Goal: Transaction & Acquisition: Purchase product/service

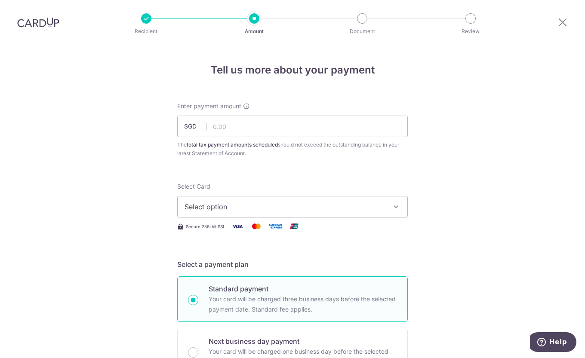
click at [37, 22] on img at bounding box center [38, 22] width 42 height 10
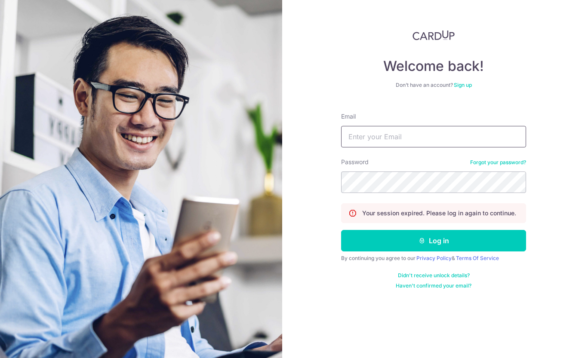
click at [384, 132] on input "Email" at bounding box center [433, 137] width 185 height 22
type input "[EMAIL_ADDRESS][DOMAIN_NAME]"
click at [433, 238] on button "Log in" at bounding box center [433, 241] width 185 height 22
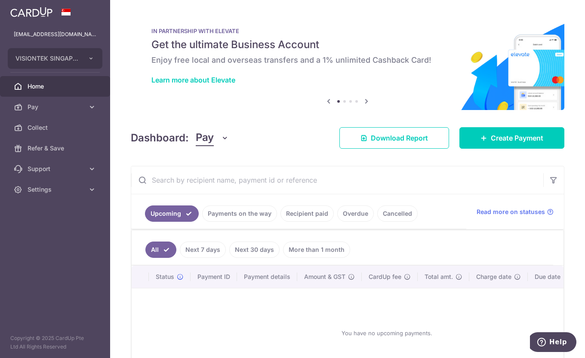
click at [55, 108] on span "Pay" at bounding box center [56, 107] width 57 height 9
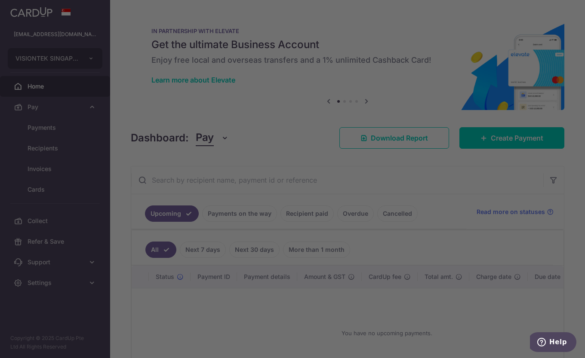
click at [64, 134] on div at bounding box center [295, 181] width 591 height 362
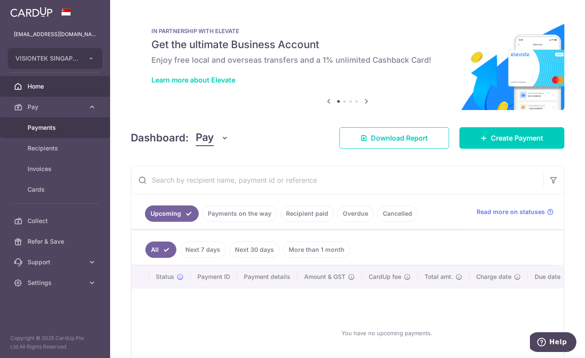
click at [62, 133] on link "Payments" at bounding box center [55, 127] width 110 height 21
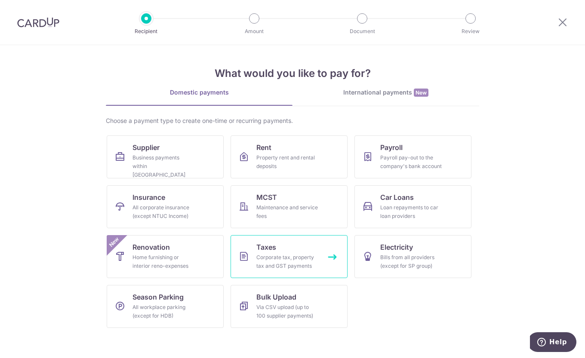
click at [302, 260] on div "Corporate tax, property tax and GST payments" at bounding box center [287, 261] width 62 height 17
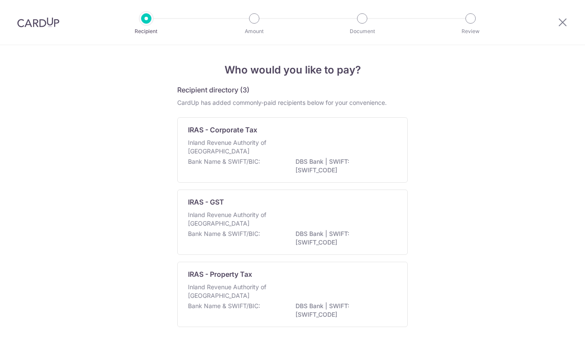
click at [281, 147] on div "Inland Revenue Authority of Singapore" at bounding box center [292, 148] width 209 height 19
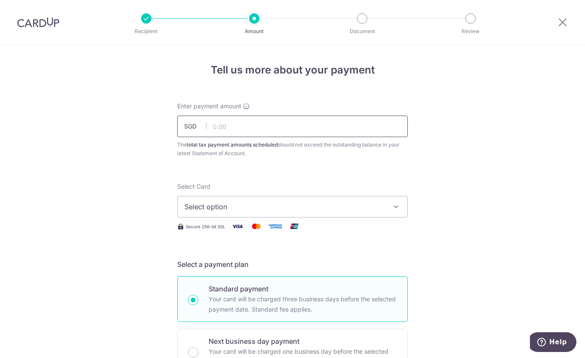
click at [262, 123] on input "text" at bounding box center [292, 127] width 231 height 22
type input "39,642.67"
click at [323, 203] on span "Select option" at bounding box center [285, 207] width 201 height 10
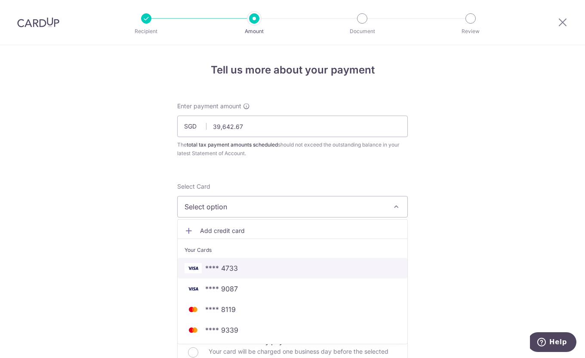
click at [288, 271] on span "**** 4733" at bounding box center [293, 268] width 216 height 10
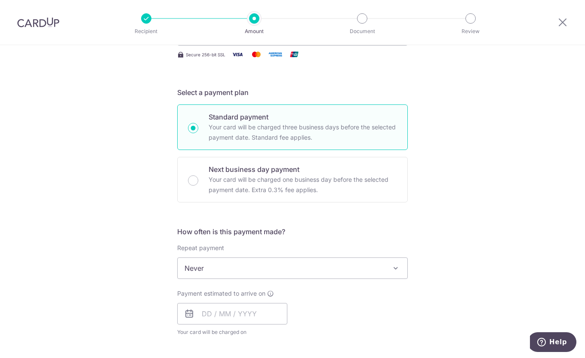
click at [360, 272] on span "Never" at bounding box center [293, 268] width 230 height 21
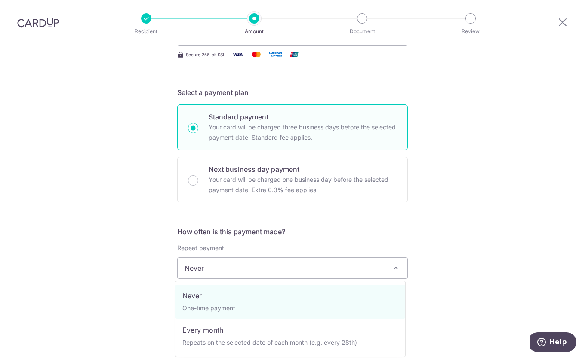
click at [460, 231] on div "Tell us more about your payment Enter payment amount SGD 39,642.67 39642.67 The…" at bounding box center [292, 301] width 585 height 857
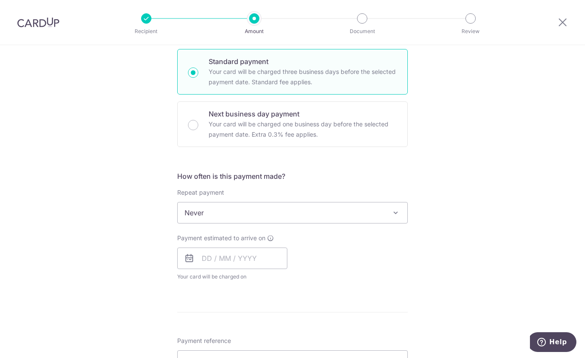
scroll to position [301, 0]
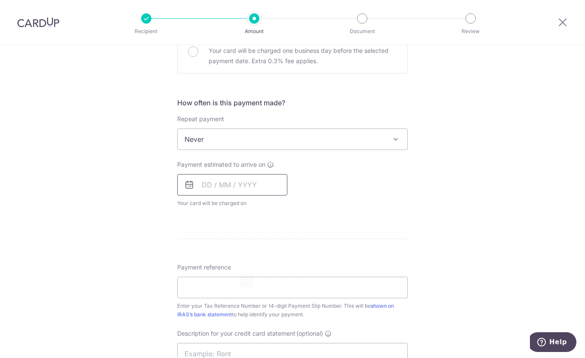
click at [255, 177] on input "text" at bounding box center [232, 185] width 110 height 22
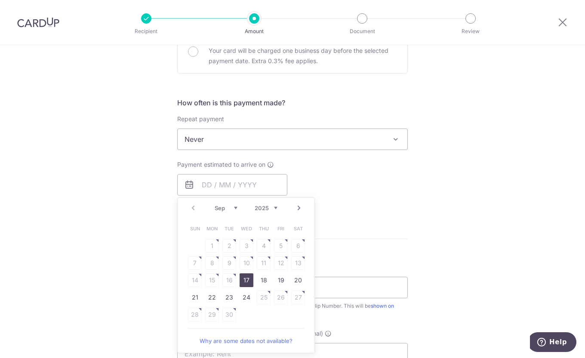
click at [244, 280] on link "17" at bounding box center [247, 281] width 14 height 14
type input "17/09/2025"
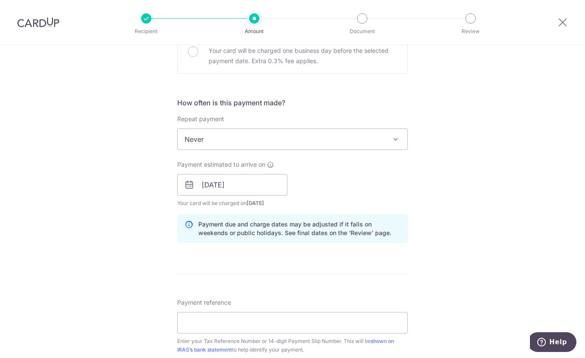
scroll to position [387, 0]
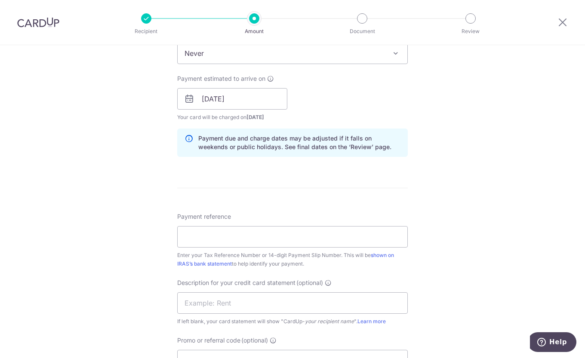
click at [366, 225] on div "Payment reference Enter your Tax Reference Number or 14-digit Payment Slip Numb…" at bounding box center [292, 241] width 231 height 56
click at [361, 236] on input "Payment reference" at bounding box center [292, 237] width 231 height 22
click at [290, 228] on input "Payment reference" at bounding box center [292, 237] width 231 height 22
paste input "15812443479043"
type input "15812443479043"
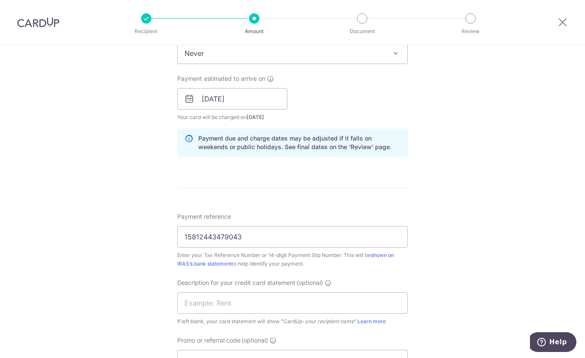
click at [424, 202] on div "Tell us more about your payment Enter payment amount SGD 39,642.67 39642.67 The…" at bounding box center [292, 104] width 585 height 892
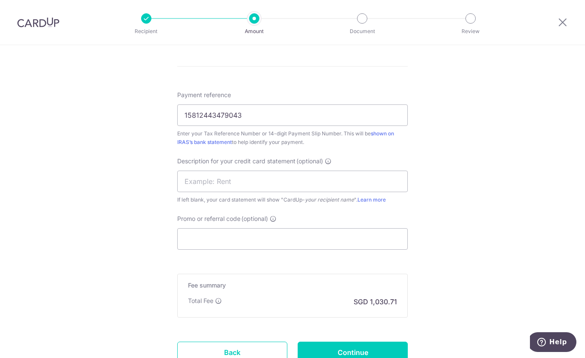
scroll to position [516, 0]
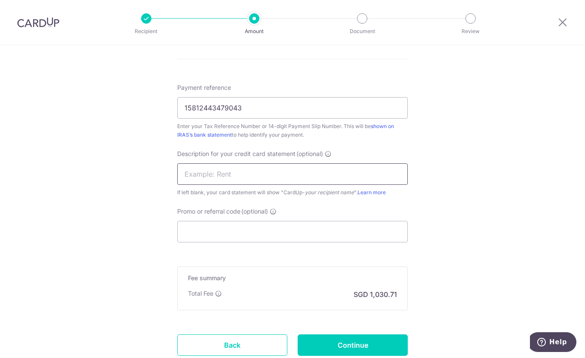
click at [316, 179] on input "text" at bounding box center [292, 175] width 231 height 22
type input "Corporate Tax"
click at [264, 220] on div "Promo or referral code (optional) The discounted fee will be shown on the revie…" at bounding box center [292, 224] width 231 height 35
click at [278, 228] on input "Promo or referral code (optional)" at bounding box center [292, 232] width 231 height 22
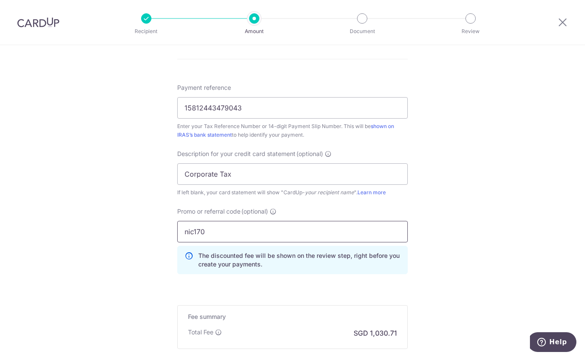
type input "nic170"
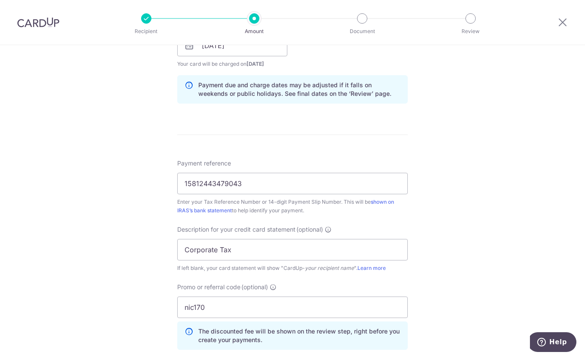
scroll to position [559, 0]
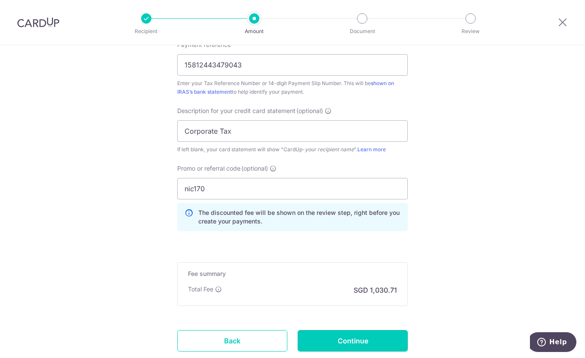
click at [383, 340] on input "Continue" at bounding box center [353, 341] width 110 height 22
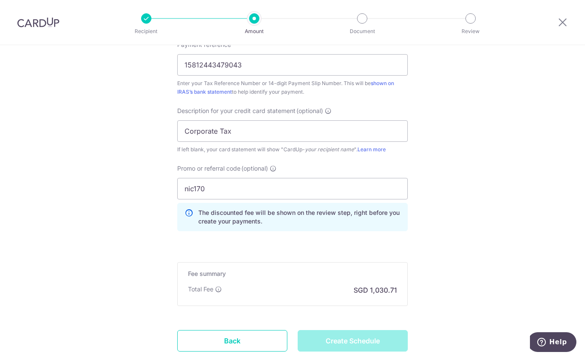
type input "Create Schedule"
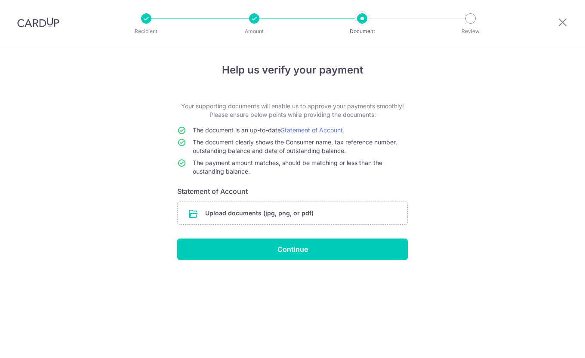
click at [323, 218] on input "file" at bounding box center [293, 213] width 230 height 22
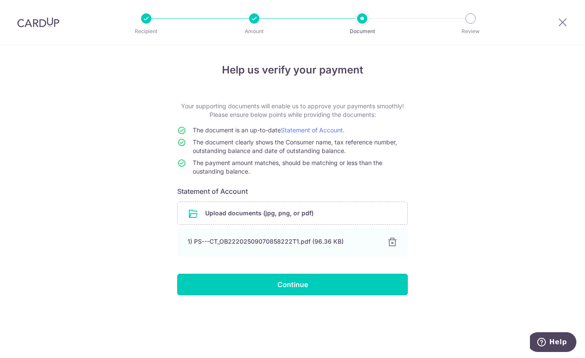
click at [322, 290] on input "Continue" at bounding box center [292, 285] width 231 height 22
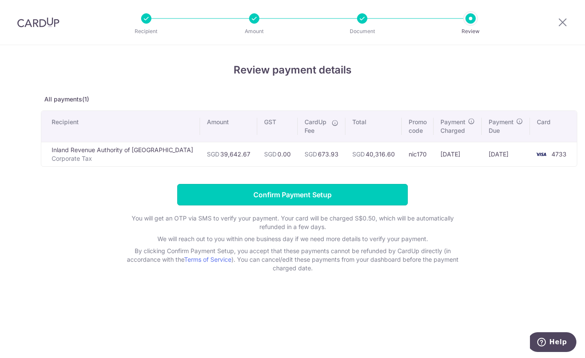
click at [316, 195] on input "Confirm Payment Setup" at bounding box center [292, 195] width 231 height 22
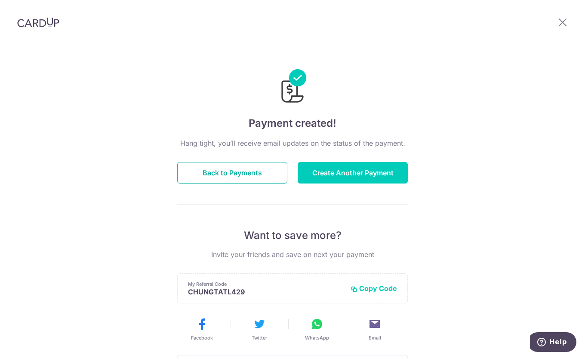
click at [200, 172] on button "Back to Payments" at bounding box center [232, 173] width 110 height 22
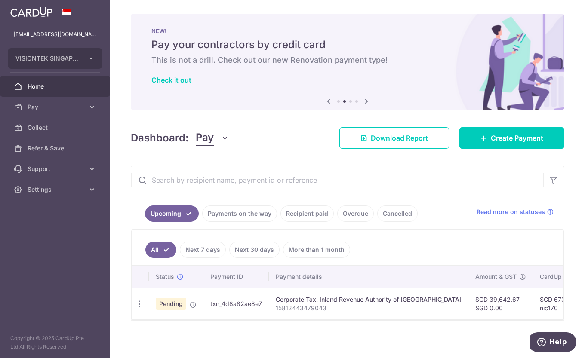
click at [60, 104] on span "Pay" at bounding box center [56, 107] width 57 height 9
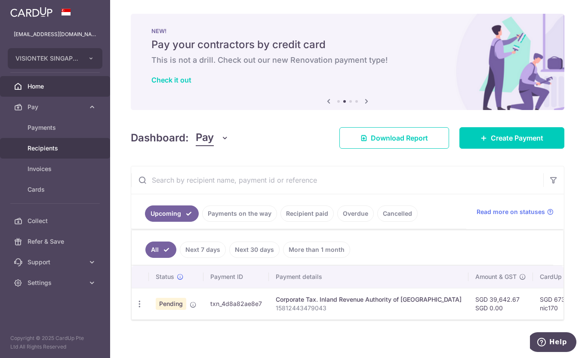
click at [54, 147] on span "Recipients" at bounding box center [56, 148] width 57 height 9
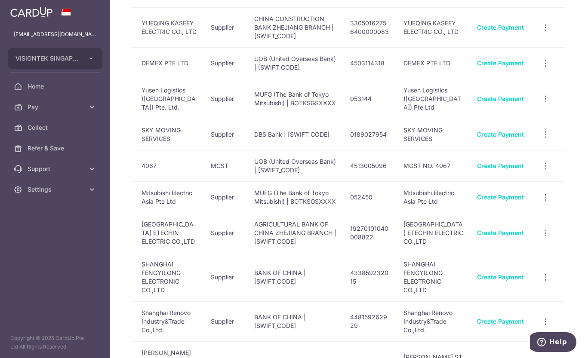
scroll to position [215, 0]
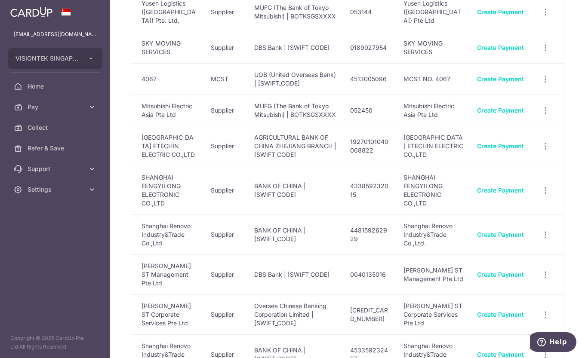
click at [64, 112] on link "Pay" at bounding box center [55, 107] width 110 height 21
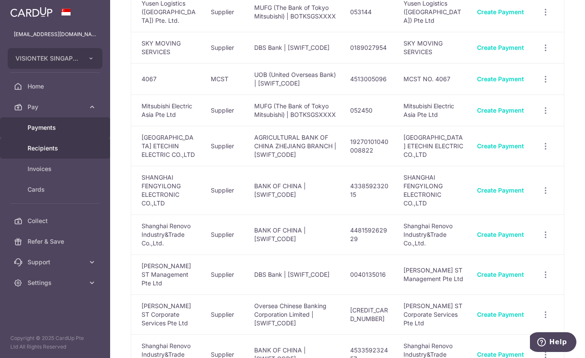
click at [52, 122] on link "Payments" at bounding box center [55, 127] width 110 height 21
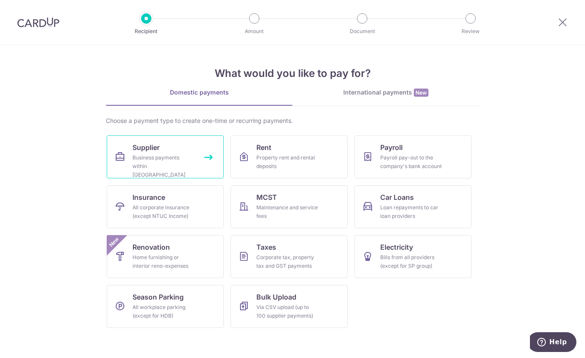
click at [160, 149] on link "Supplier Business payments within Singapore" at bounding box center [165, 157] width 117 height 43
click at [384, 89] on div "International payments New" at bounding box center [386, 92] width 187 height 9
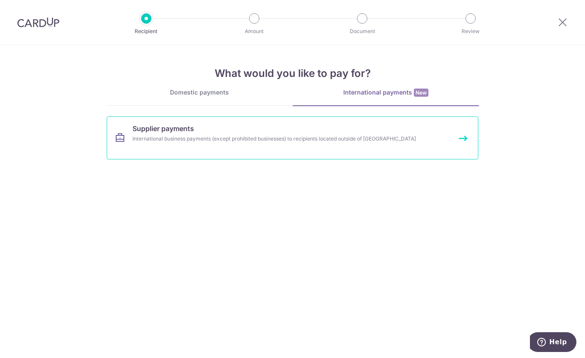
click at [207, 138] on div "International business payments (except prohibited businesses) to recipients lo…" at bounding box center [281, 139] width 297 height 9
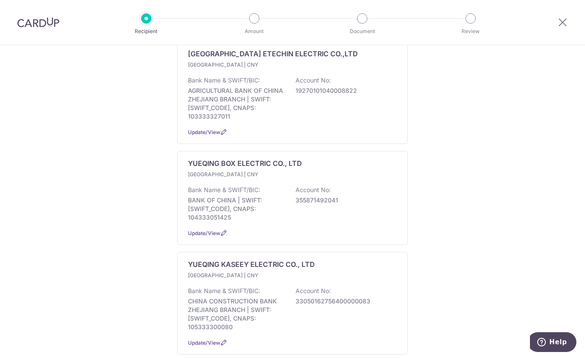
scroll to position [602, 0]
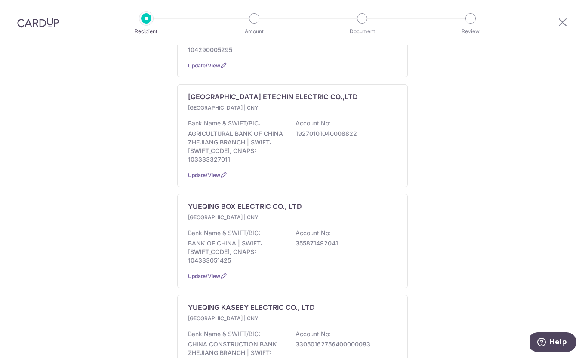
click at [251, 94] on div "WENZHOU ETECHIN ELECTRIC CO.,LTD China | CNY Bank Name & SWIFT/BIC: AGRICULTURA…" at bounding box center [292, 135] width 231 height 103
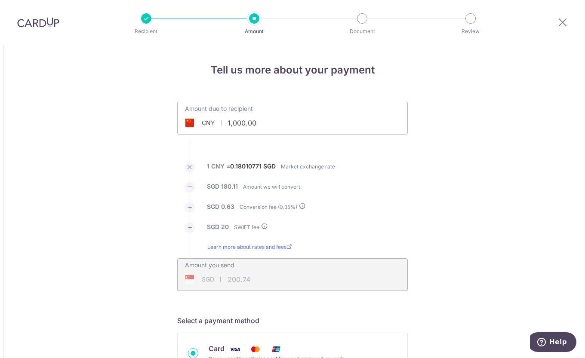
drag, startPoint x: 265, startPoint y: 125, endPoint x: 186, endPoint y: 114, distance: 80.0
click at [186, 114] on input "1,000.00" at bounding box center [244, 123] width 133 height 20
click at [377, 134] on div "Amount due to recipient CNY 100000 1000" at bounding box center [292, 118] width 231 height 33
type input "100,000.00"
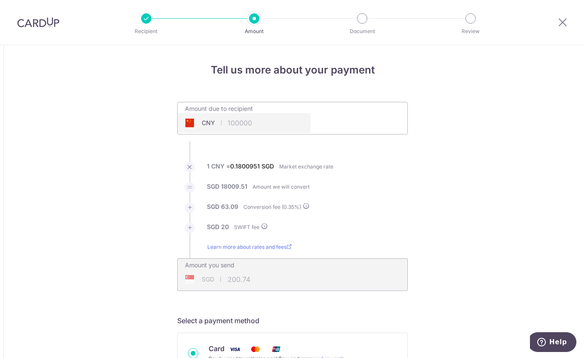
type input "18,092.60"
click at [405, 184] on li "SGD 18,009.51 Amount we will convert" at bounding box center [292, 192] width 231 height 20
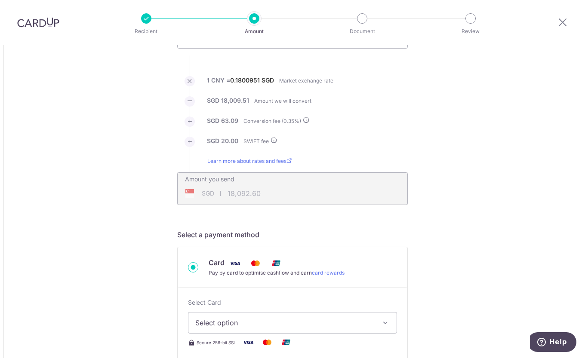
scroll to position [258, 0]
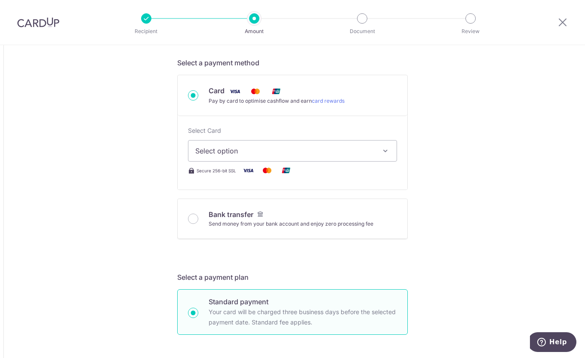
click at [259, 153] on span "Select option" at bounding box center [284, 151] width 179 height 10
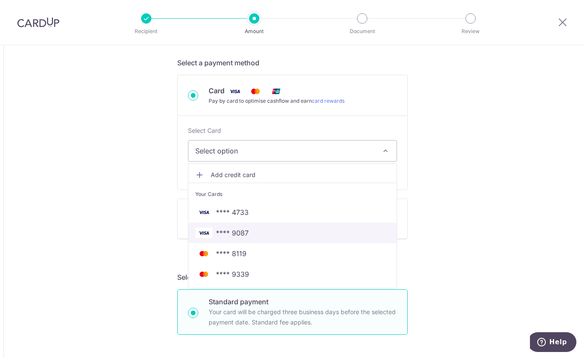
click at [254, 236] on span "**** 9087" at bounding box center [292, 233] width 194 height 10
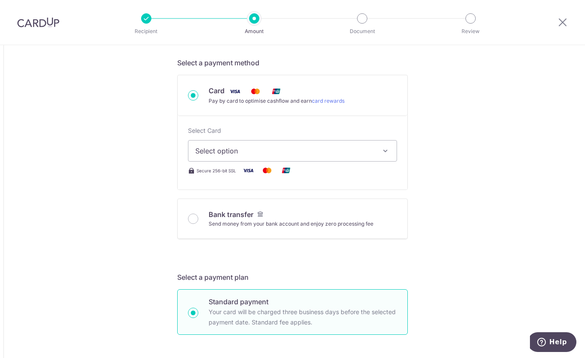
type input "100,000.00"
type input "18,092.50"
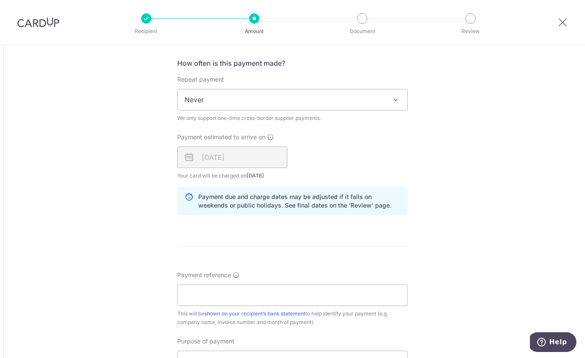
scroll to position [645, 0]
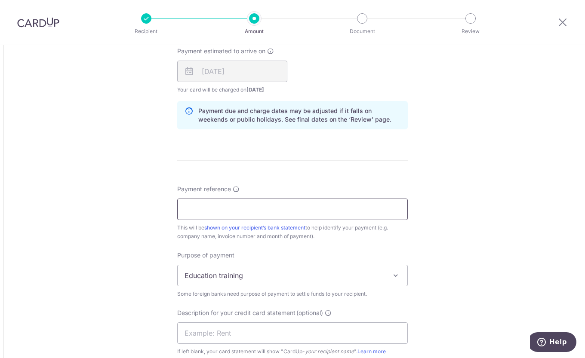
click at [282, 213] on input "Payment reference" at bounding box center [292, 210] width 231 height 22
click at [277, 211] on input "Payment reference" at bounding box center [292, 210] width 231 height 22
click at [203, 212] on input "ETECO0125087" at bounding box center [292, 210] width 231 height 22
type input "ETEC0125087"
click at [262, 272] on span "Education training" at bounding box center [293, 275] width 230 height 21
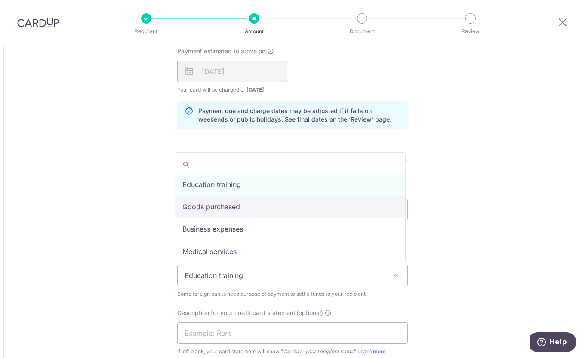
select select "Goods purchased"
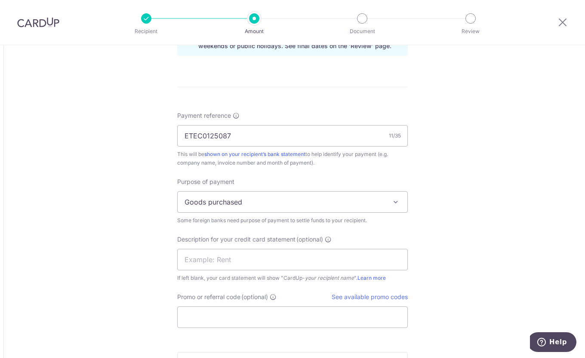
scroll to position [731, 0]
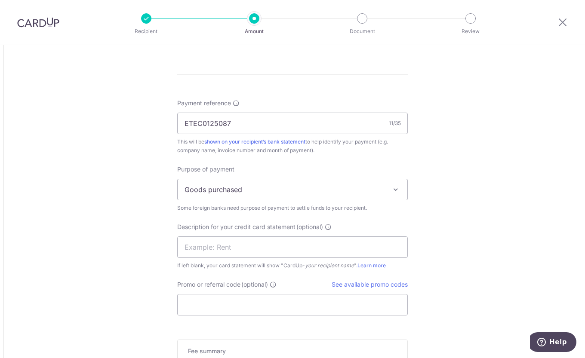
click at [245, 231] on div "Description for your credit card statement (optional) If left blank, your card …" at bounding box center [292, 246] width 231 height 47
click at [248, 238] on input "text" at bounding box center [292, 248] width 231 height 22
drag, startPoint x: 237, startPoint y: 123, endPoint x: 23, endPoint y: 94, distance: 216.3
drag, startPoint x: 197, startPoint y: 243, endPoint x: 223, endPoint y: 240, distance: 25.5
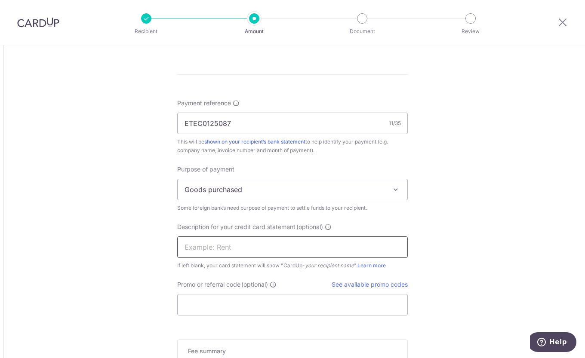
click at [197, 243] on input "text" at bounding box center [292, 248] width 231 height 22
paste input "ETEC0125087"
type input "ETEC0125087"
click at [201, 305] on input "Promo or referral code (optional)" at bounding box center [292, 305] width 231 height 22
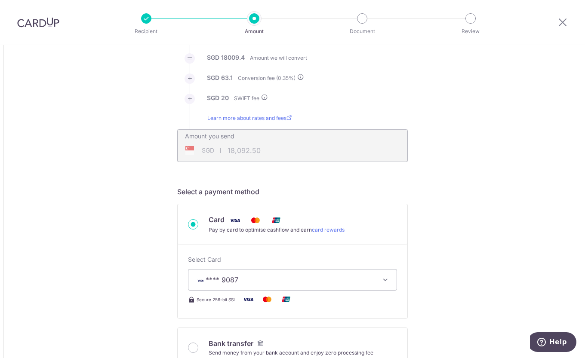
scroll to position [0, 0]
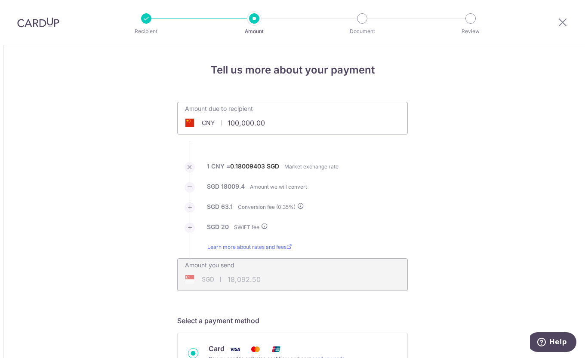
type input "nic170"
drag, startPoint x: 175, startPoint y: 116, endPoint x: 83, endPoint y: 103, distance: 93.0
type input "138,000.00"
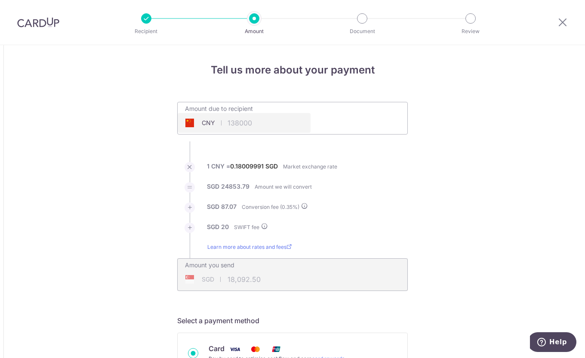
type input "24,960.86"
type input "138,000.00"
type input "24,961.02"
type input "138,000.00"
type input "24,961.06"
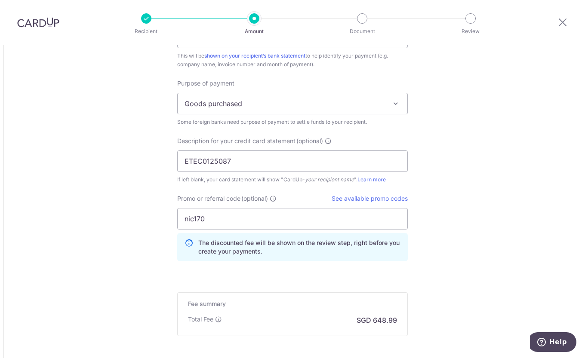
scroll to position [905, 0]
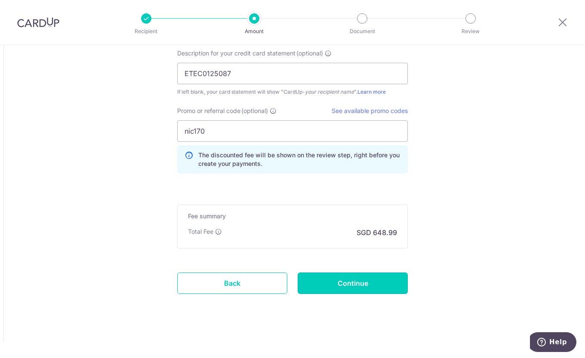
click at [345, 283] on input "Continue" at bounding box center [353, 284] width 110 height 22
type input "Create Schedule"
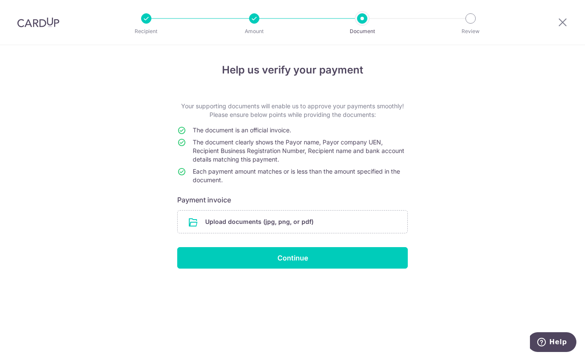
click at [339, 225] on input "file" at bounding box center [293, 222] width 230 height 22
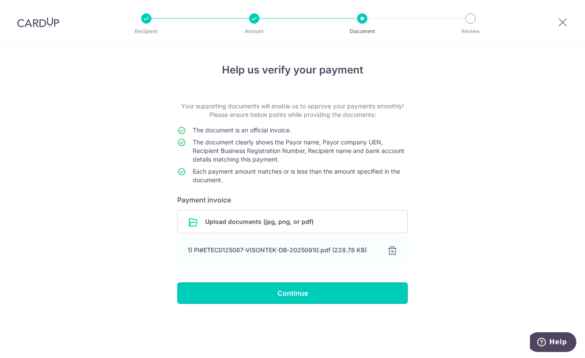
click at [345, 300] on input "Continue" at bounding box center [292, 294] width 231 height 22
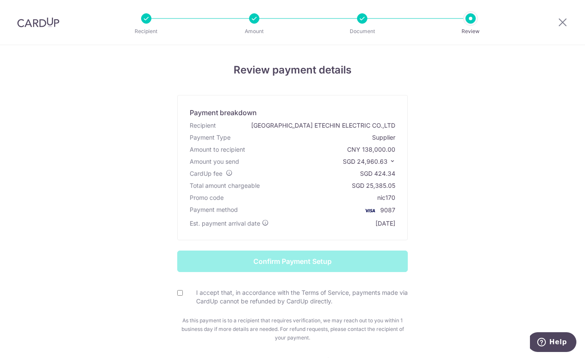
click at [177, 293] on input "I accept that, in accordance with the Terms of Service, payments made via CardU…" at bounding box center [180, 293] width 6 height 6
checkbox input "true"
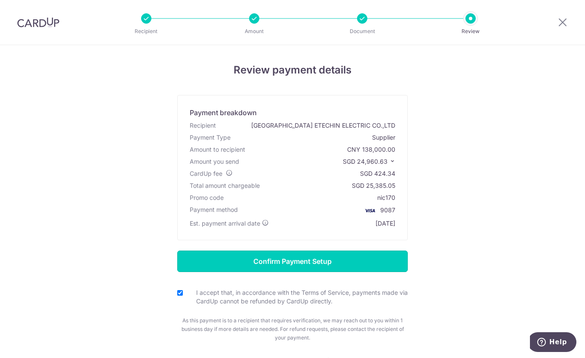
click at [310, 270] on input "Confirm Payment Setup" at bounding box center [292, 262] width 231 height 22
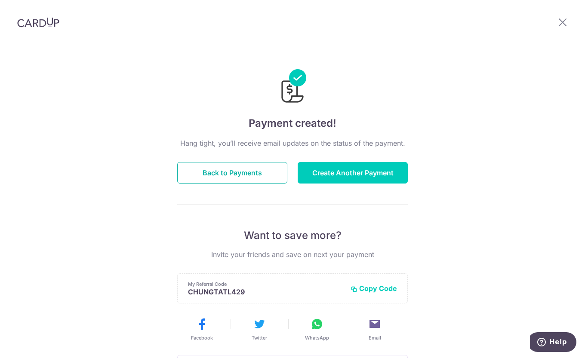
click at [229, 170] on button "Back to Payments" at bounding box center [232, 173] width 110 height 22
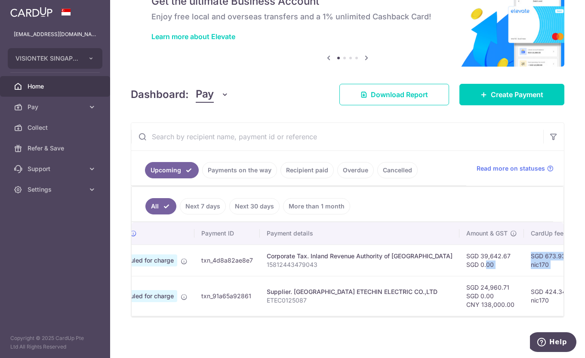
scroll to position [0, 264]
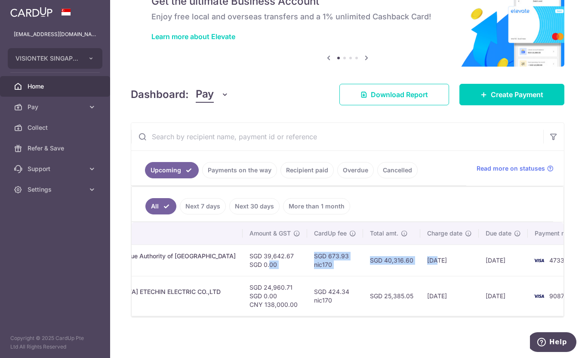
drag, startPoint x: 487, startPoint y: 259, endPoint x: 386, endPoint y: 261, distance: 101.1
click at [386, 261] on tr "Update payment Cancel payment Scheduled for charge txn_4d8a82ae8e7 Corporate Ta…" at bounding box center [230, 260] width 725 height 31
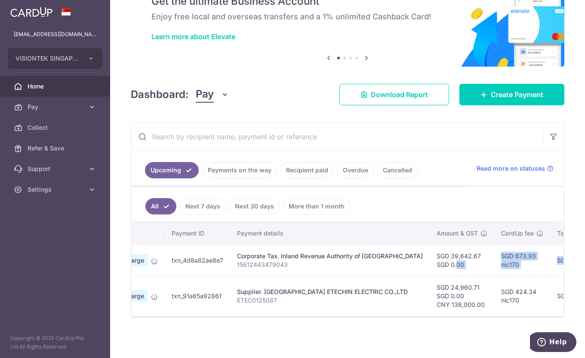
scroll to position [0, 76]
click at [277, 263] on p "15812443479043" at bounding box center [331, 265] width 186 height 9
copy p "15812443479043"
click at [265, 296] on p "ETEC0125087" at bounding box center [331, 300] width 186 height 9
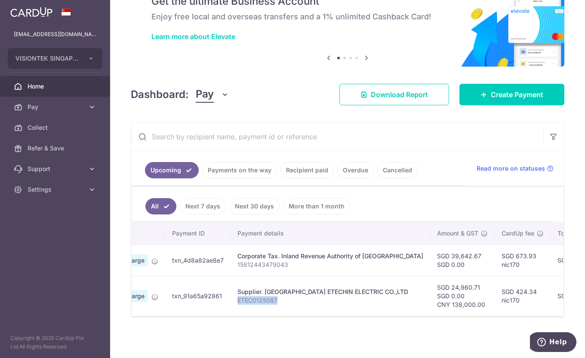
click at [265, 296] on p "ETEC0125087" at bounding box center [331, 300] width 186 height 9
copy p "ETEC0125087"
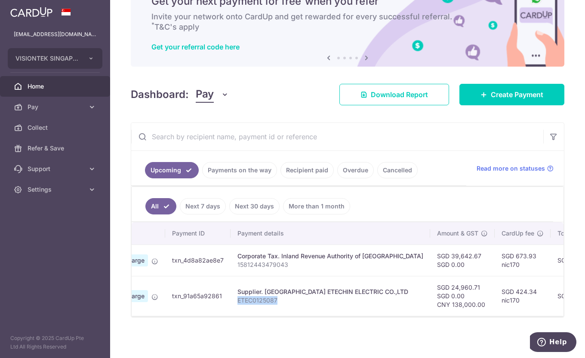
scroll to position [0, 264]
